Goal: Check status: Check status

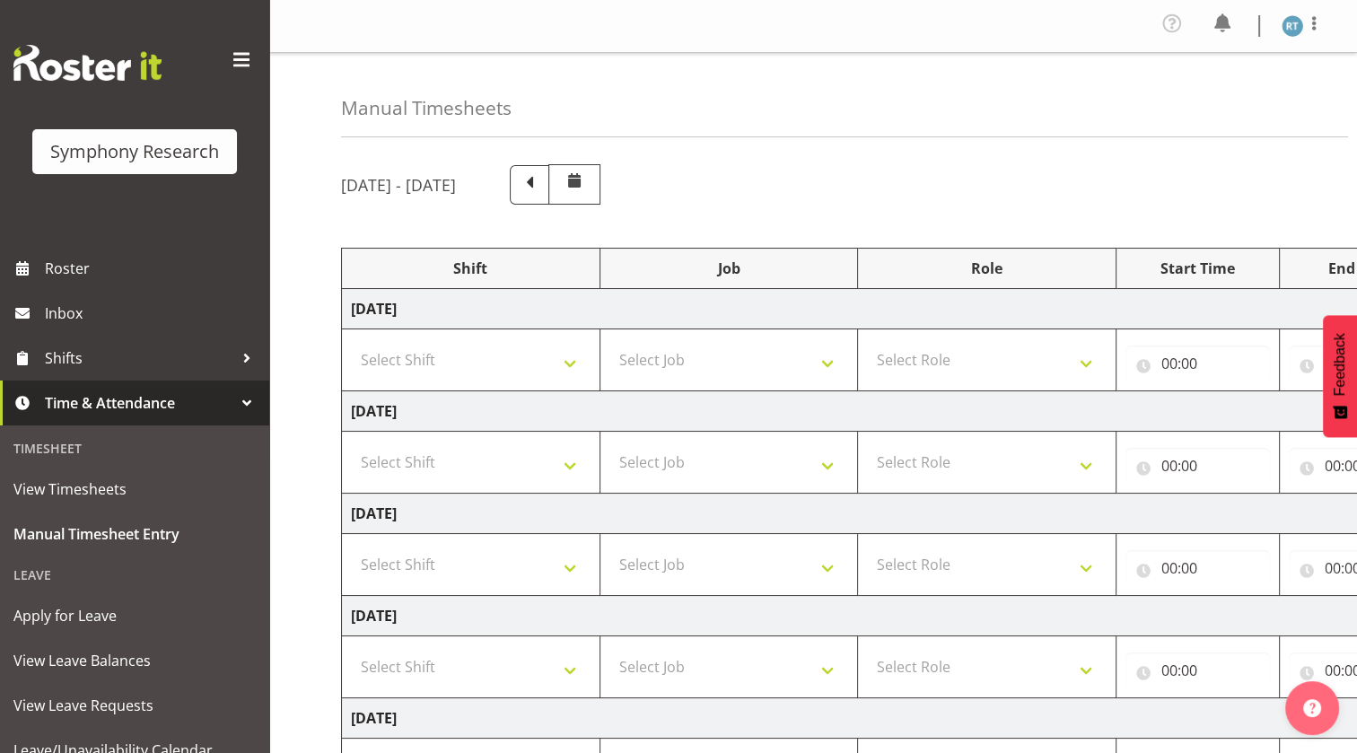
click at [305, 299] on div "Manual Timesheets September 1st - September 7th 2025 Shift Job Role Start Time …" at bounding box center [812, 579] width 1087 height 1052
click at [114, 269] on span "Roster" at bounding box center [152, 268] width 215 height 27
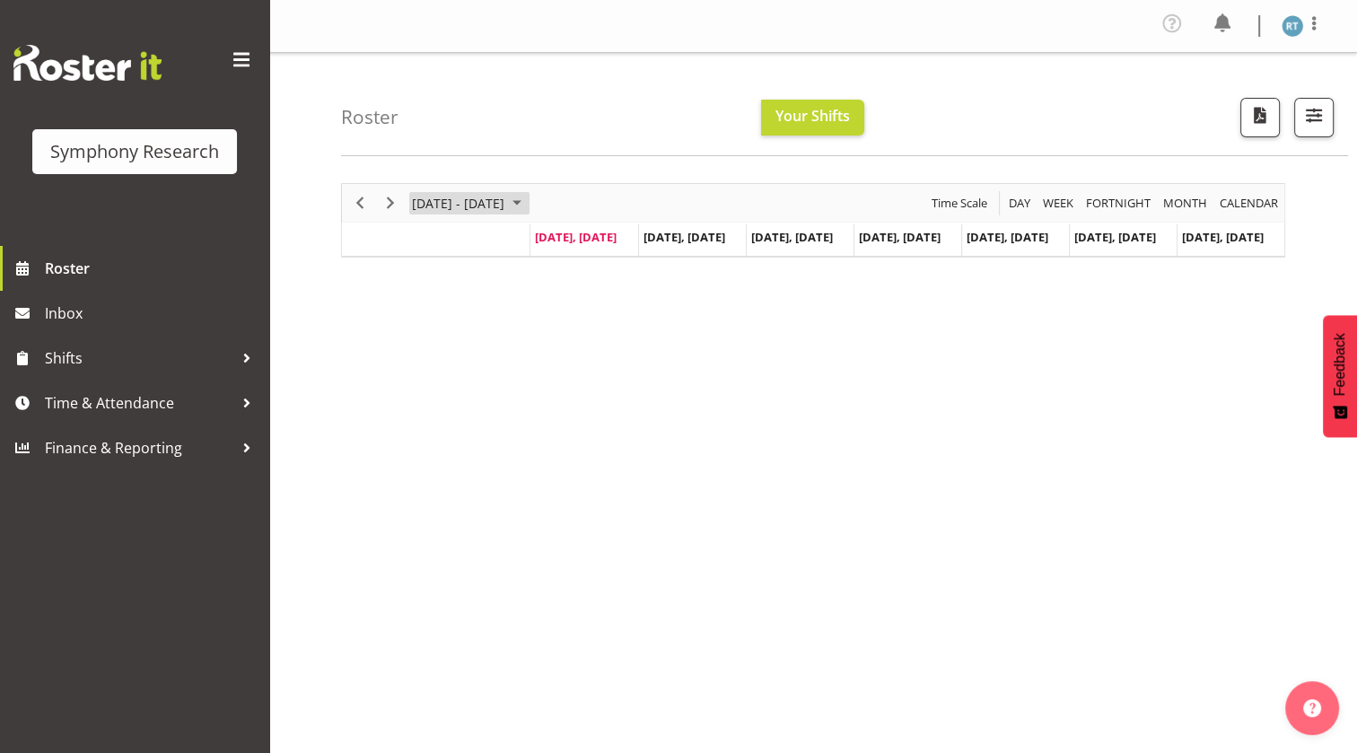
click at [506, 202] on span "[DATE] - [DATE]" at bounding box center [458, 203] width 96 height 22
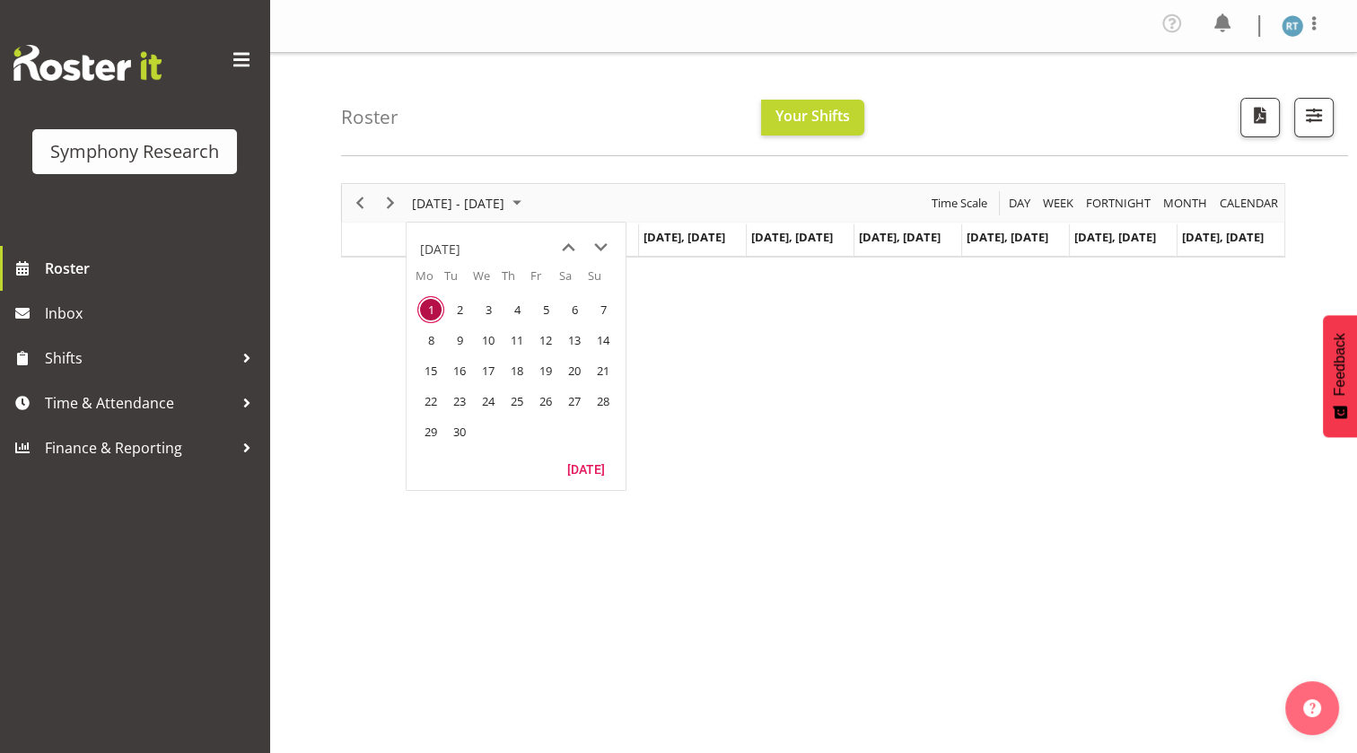
click at [427, 310] on span "1" at bounding box center [430, 309] width 27 height 27
click at [586, 98] on div "Roster Your Shifts 1 Locations Clear MM Symphony Select All Deselect All All De…" at bounding box center [844, 104] width 1007 height 103
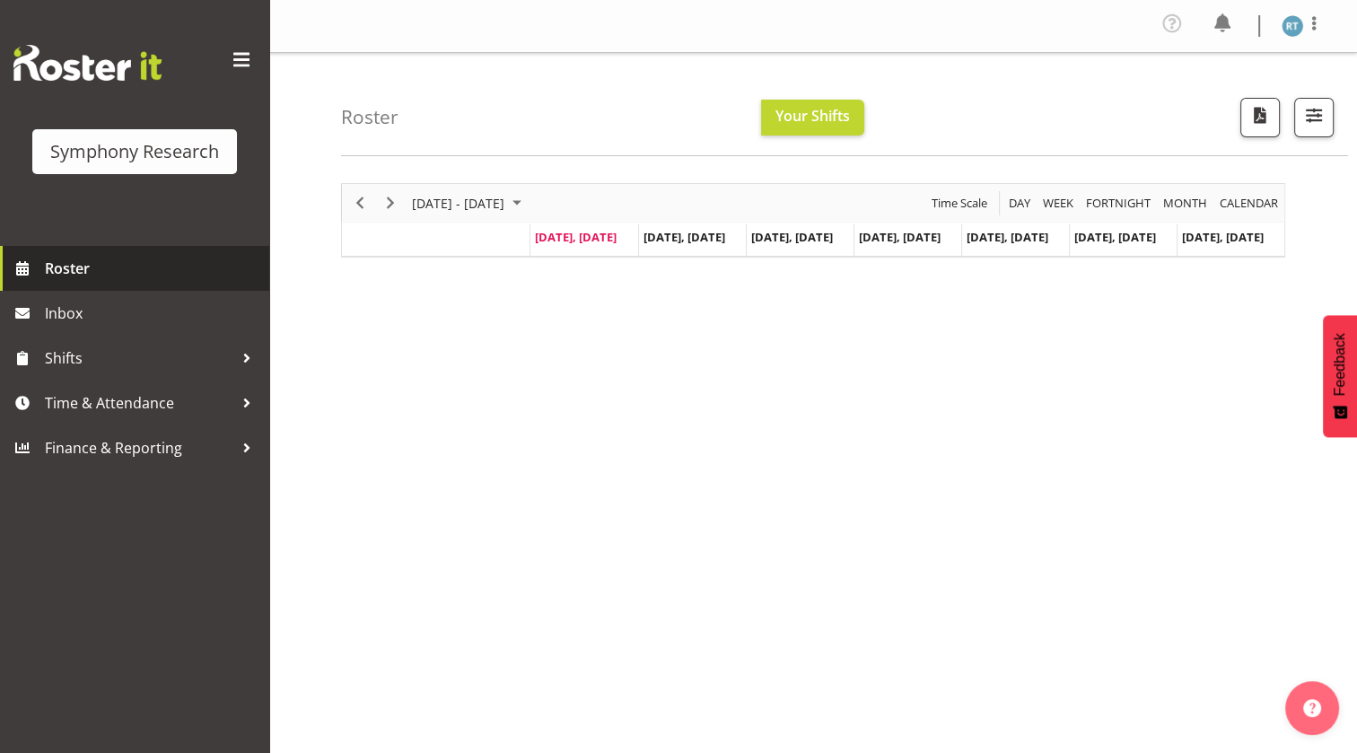
click at [73, 273] on span "Roster" at bounding box center [152, 268] width 215 height 27
click at [563, 364] on div "September 01 - 07, 2025 Today Day Week Fortnight Month calendar Month Agenda Ti…" at bounding box center [849, 529] width 1016 height 718
click at [85, 284] on link "Roster" at bounding box center [134, 268] width 269 height 45
click at [73, 264] on span "Roster" at bounding box center [152, 268] width 215 height 27
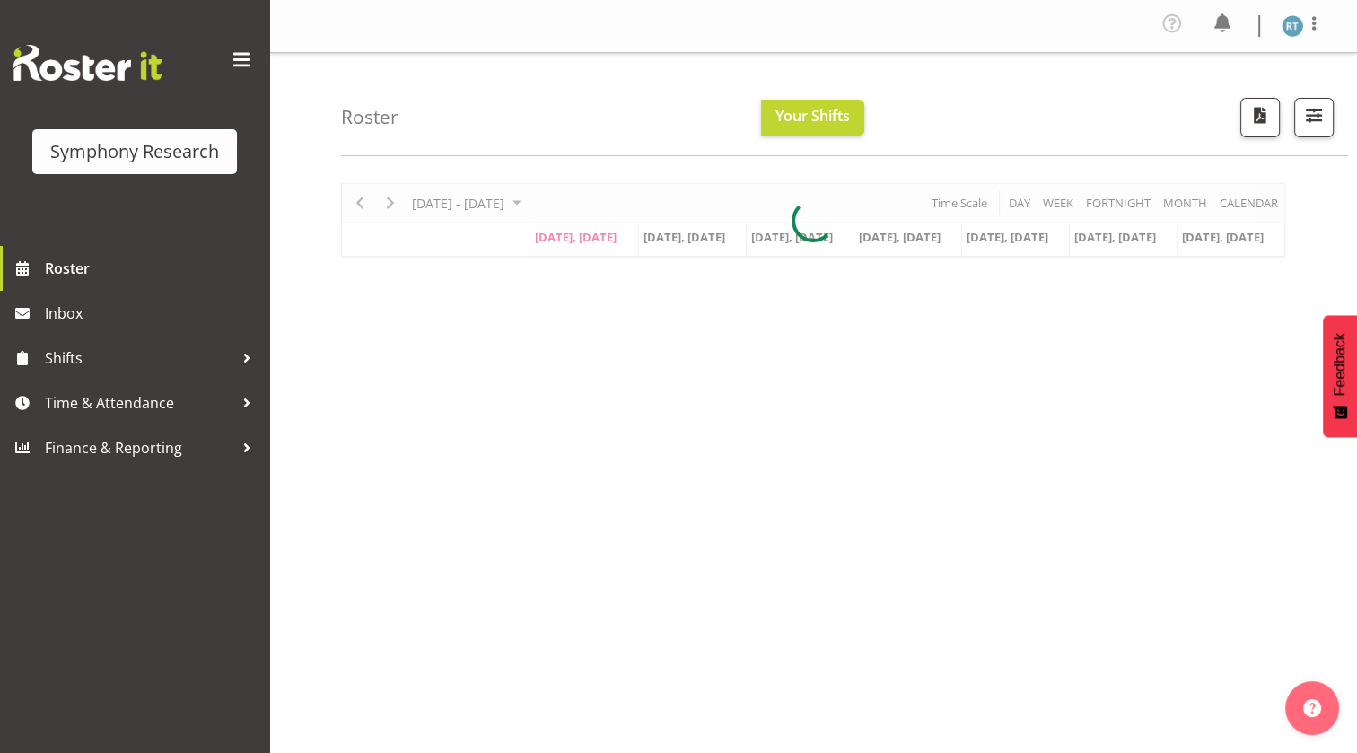
click at [643, 93] on div "Roster Your Shifts 1 Locations Clear MM Symphony Select All Deselect All All De…" at bounding box center [844, 104] width 1007 height 103
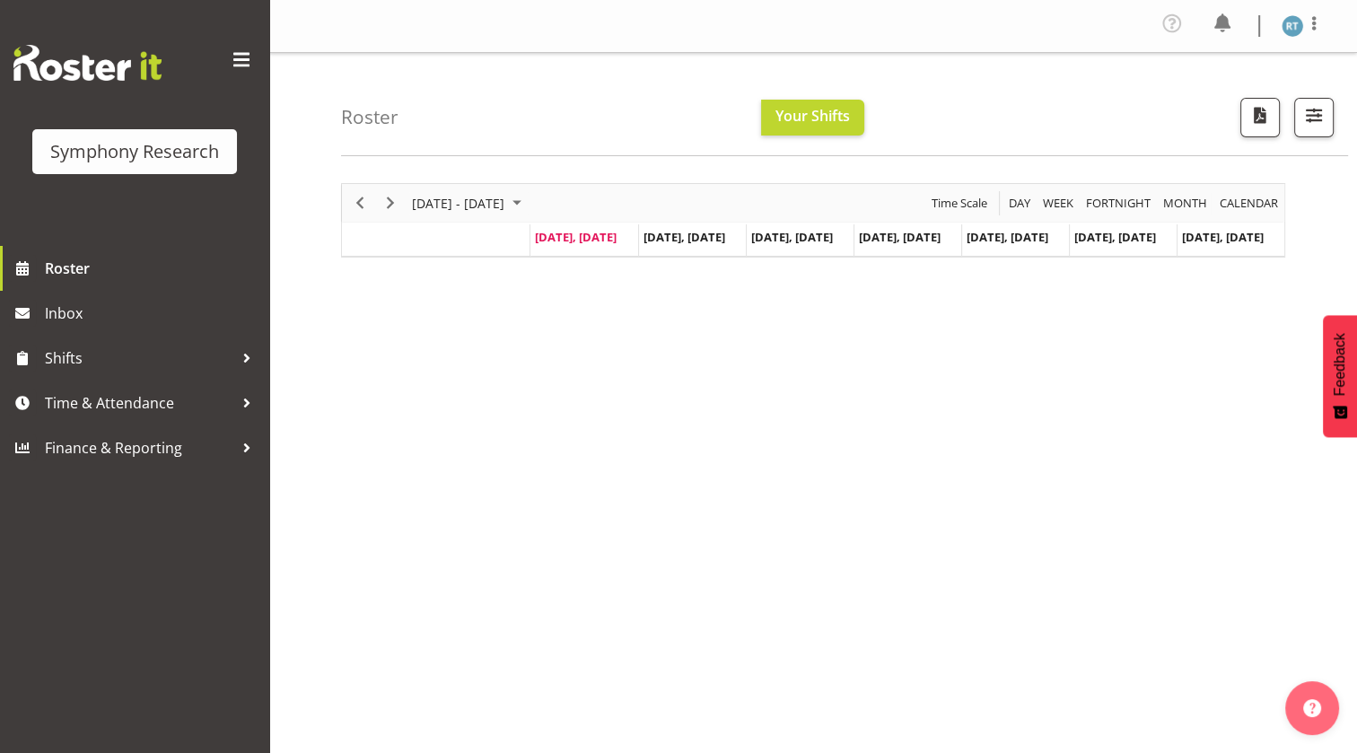
click at [484, 135] on div "Roster Your Shifts 1 Locations Clear MM Symphony Select All Deselect All All De…" at bounding box center [844, 104] width 1007 height 103
drag, startPoint x: 581, startPoint y: 205, endPoint x: 571, endPoint y: 205, distance: 10.8
click at [532, 207] on div "[DATE] - [DATE]" at bounding box center [469, 203] width 127 height 38
drag, startPoint x: 625, startPoint y: 131, endPoint x: 637, endPoint y: 137, distance: 13.2
click at [626, 131] on div "Roster Your Shifts 1 Locations Clear MM Symphony Select All Deselect All All De…" at bounding box center [844, 104] width 1007 height 103
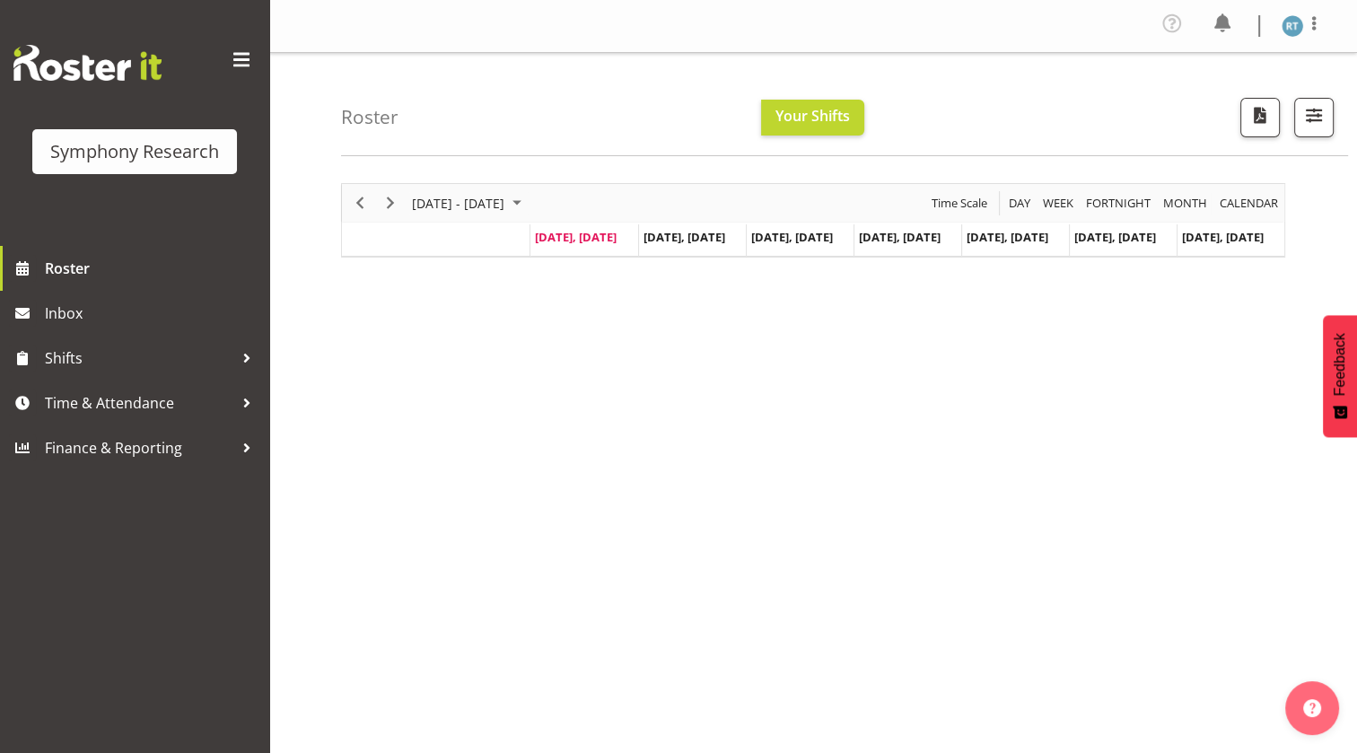
click at [668, 135] on div "Roster Your Shifts 1 Locations Clear MM Symphony Select All Deselect All All De…" at bounding box center [844, 104] width 1007 height 103
click at [811, 115] on span "Your Shifts" at bounding box center [812, 116] width 74 height 20
click at [135, 345] on span "Shifts" at bounding box center [139, 358] width 188 height 27
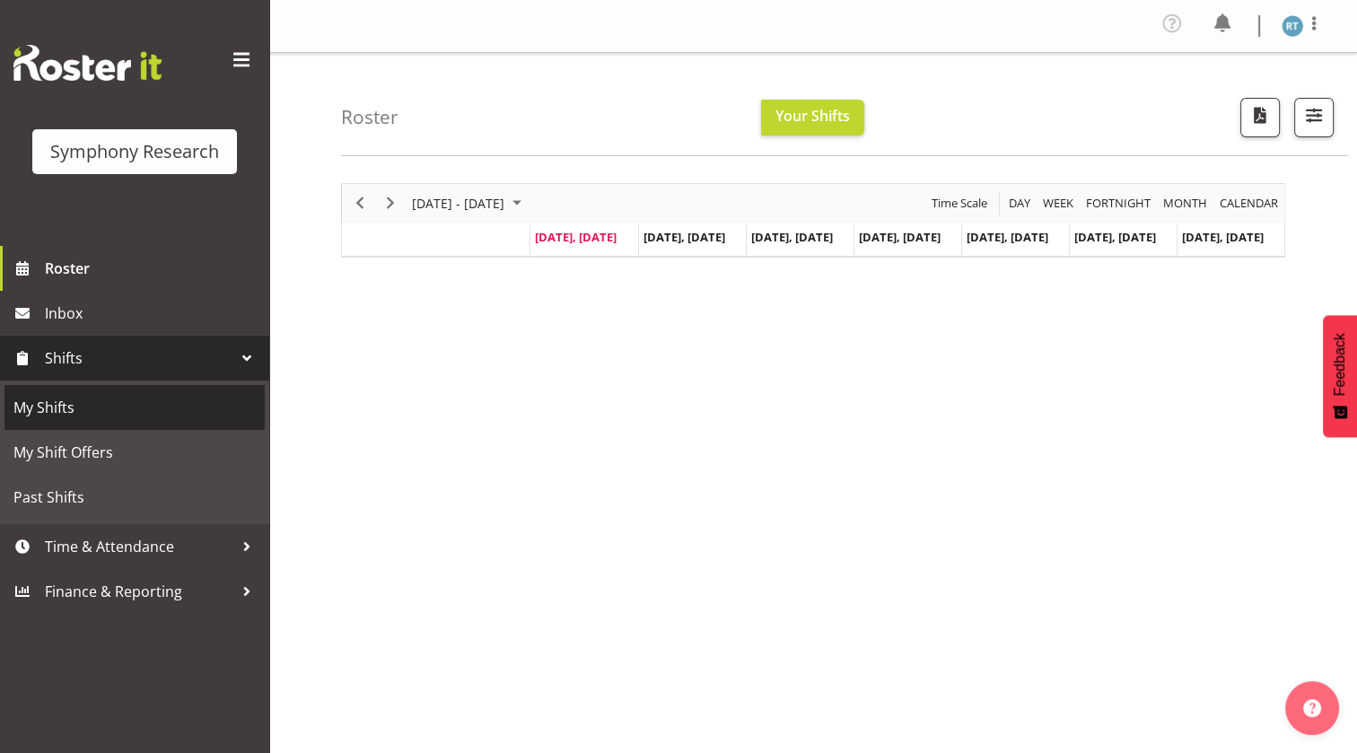
click at [77, 402] on span "My Shifts" at bounding box center [134, 407] width 242 height 27
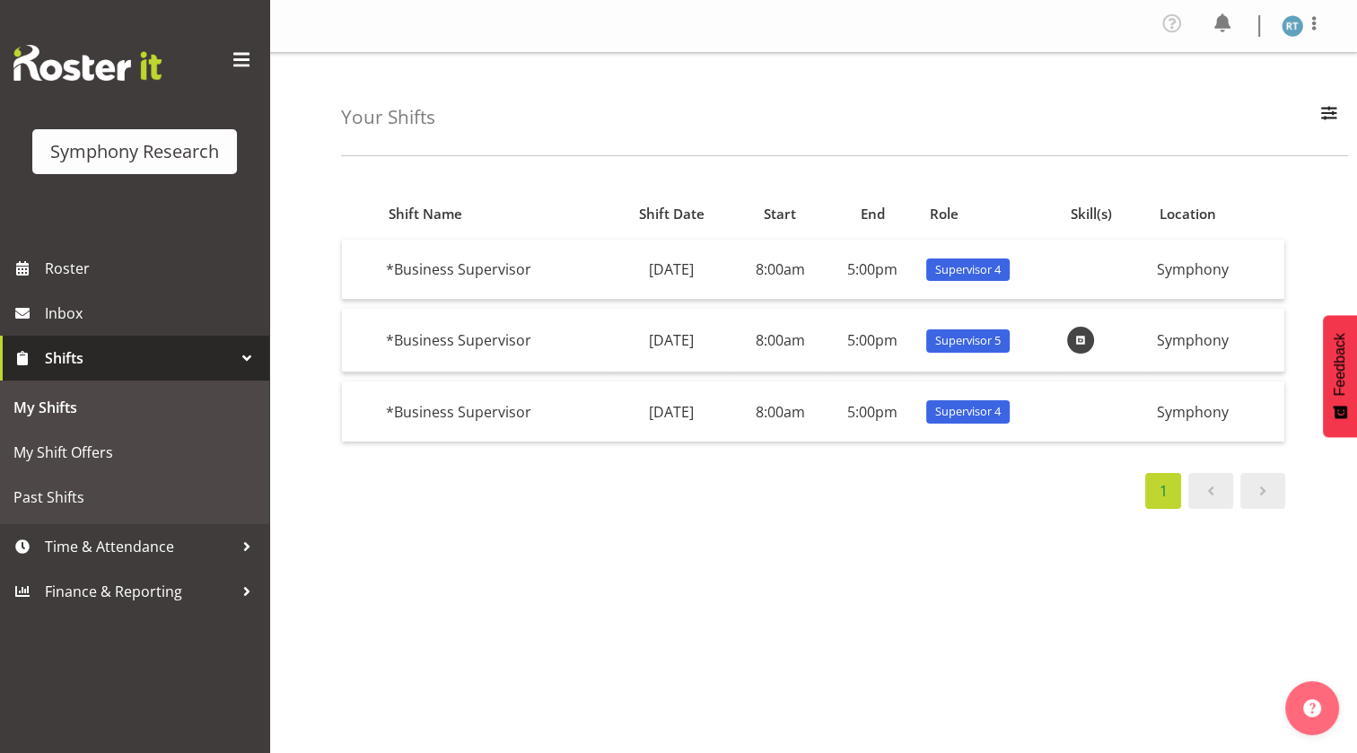
click at [1270, 493] on span at bounding box center [1263, 491] width 22 height 22
click at [997, 525] on div "Shift Name Shift Date Start End Role Skill(s) Location *Business Supervisor [DA…" at bounding box center [849, 529] width 1016 height 718
click at [591, 95] on div "Your Shifts All Locations Do Not Use MM Symphony Day Week Month All Apply" at bounding box center [844, 104] width 1007 height 103
